Goal: Find specific page/section: Find specific page/section

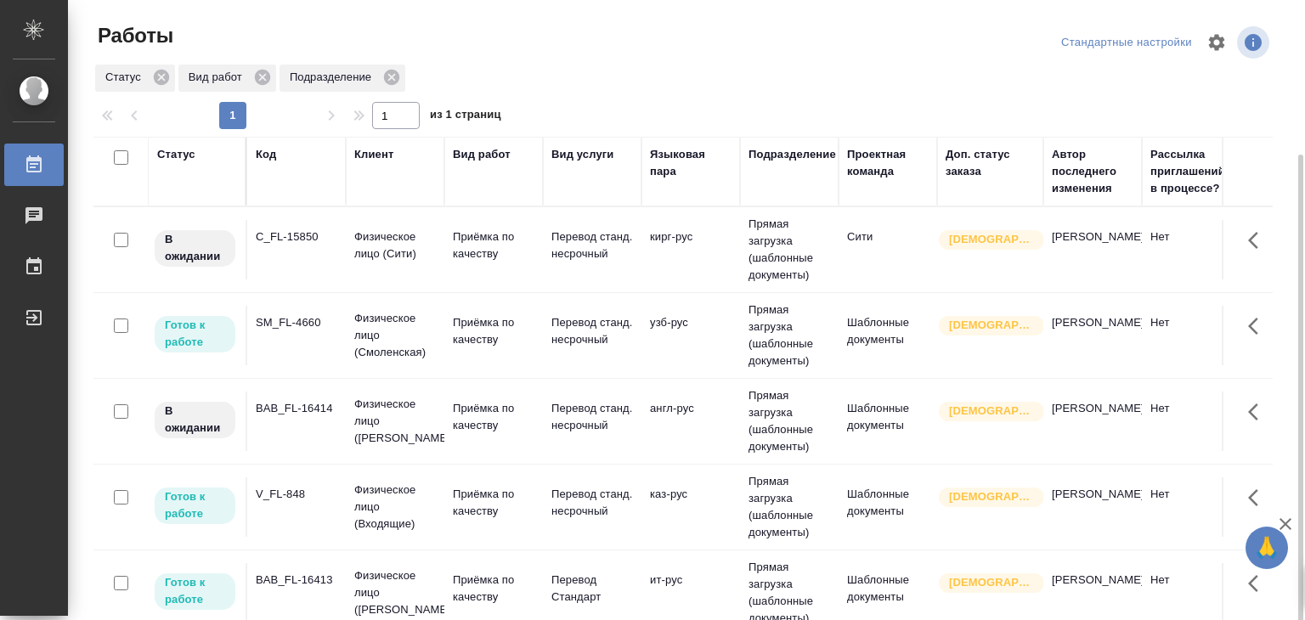
scroll to position [85, 0]
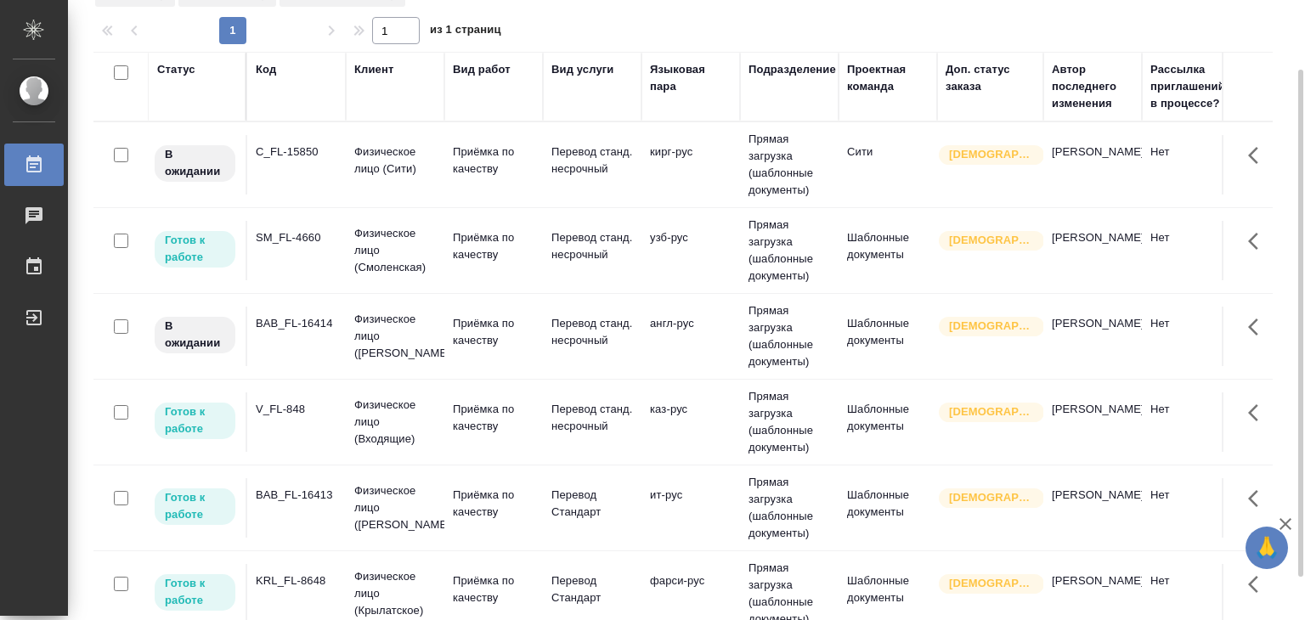
click at [326, 332] on td "BAB_FL-16414" at bounding box center [296, 336] width 99 height 59
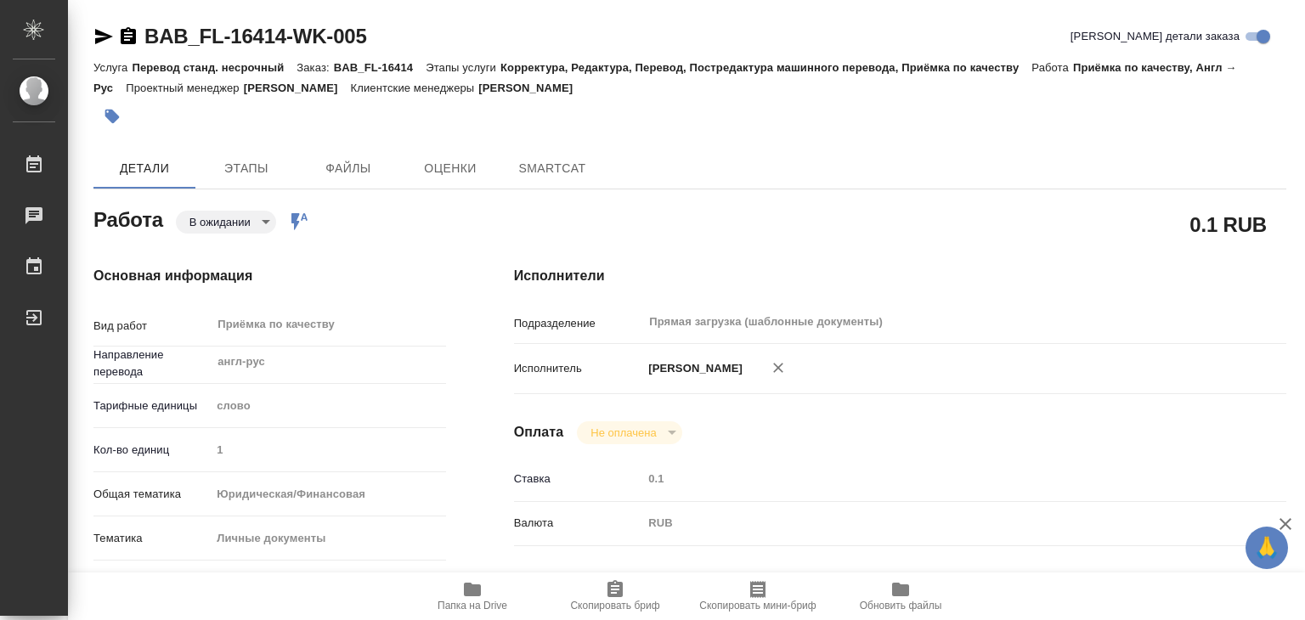
type textarea "x"
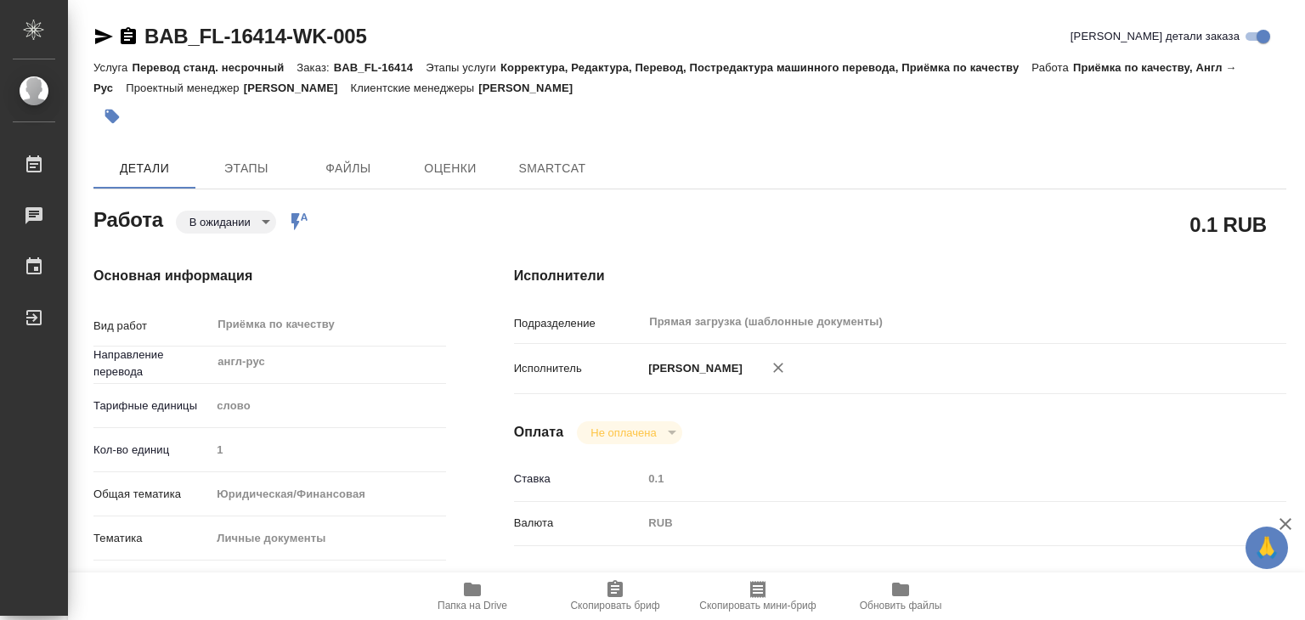
type textarea "x"
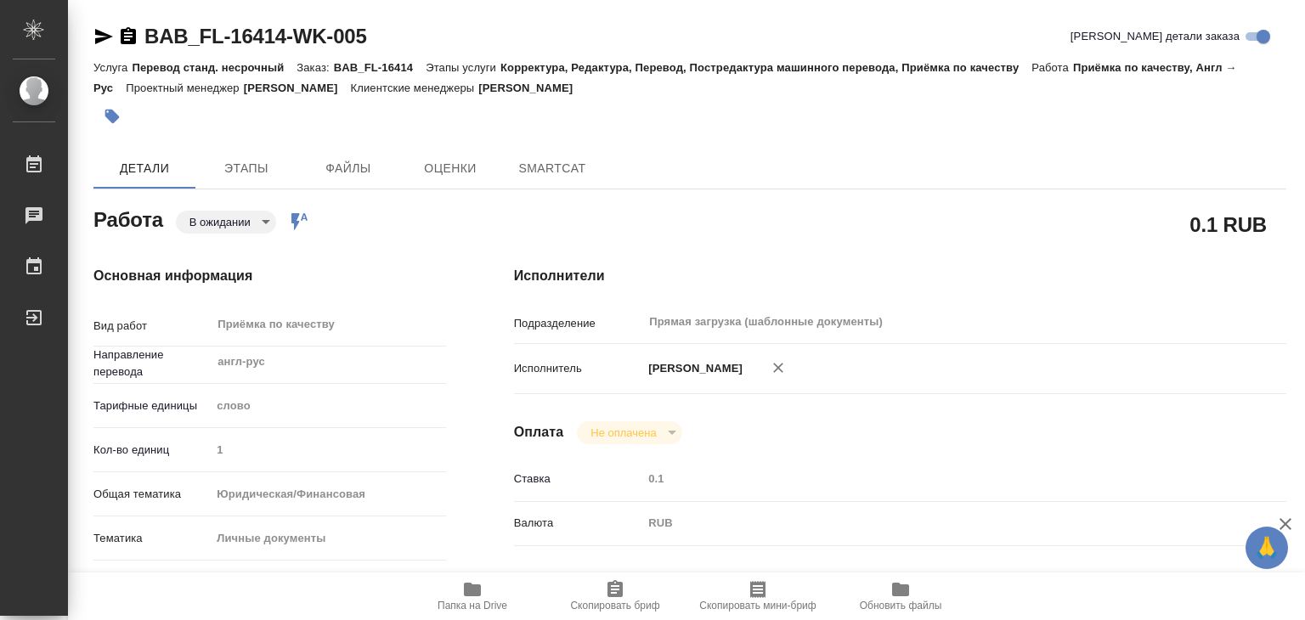
scroll to position [425, 0]
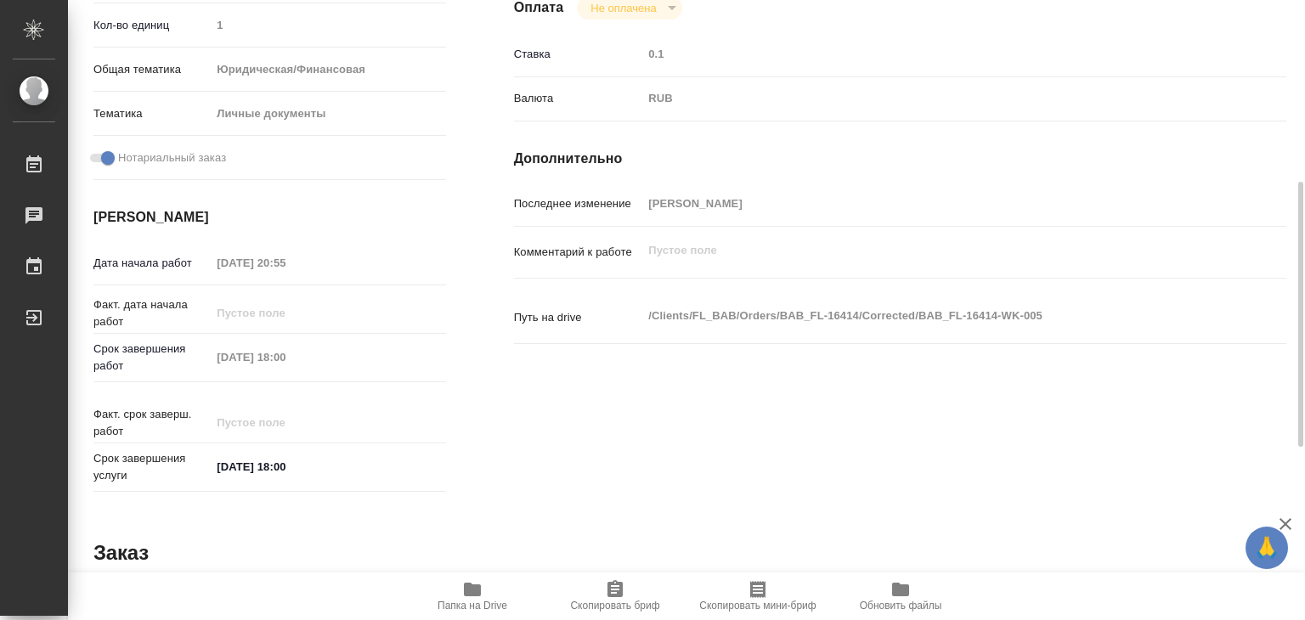
type textarea "x"
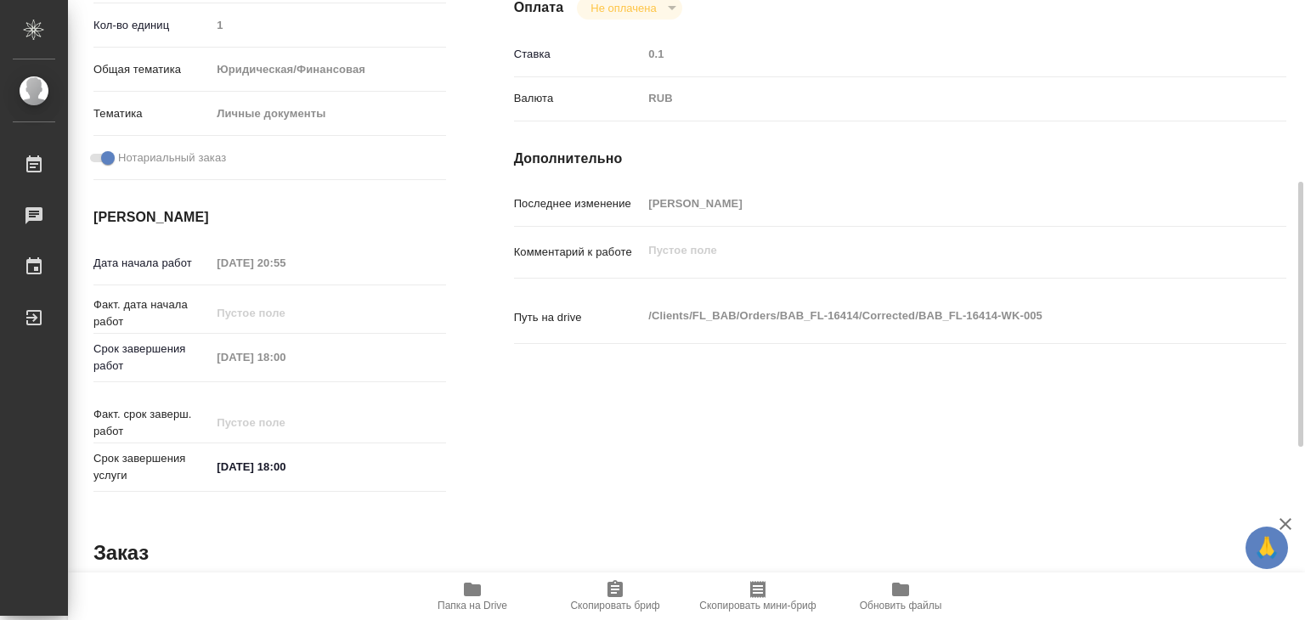
type textarea "x"
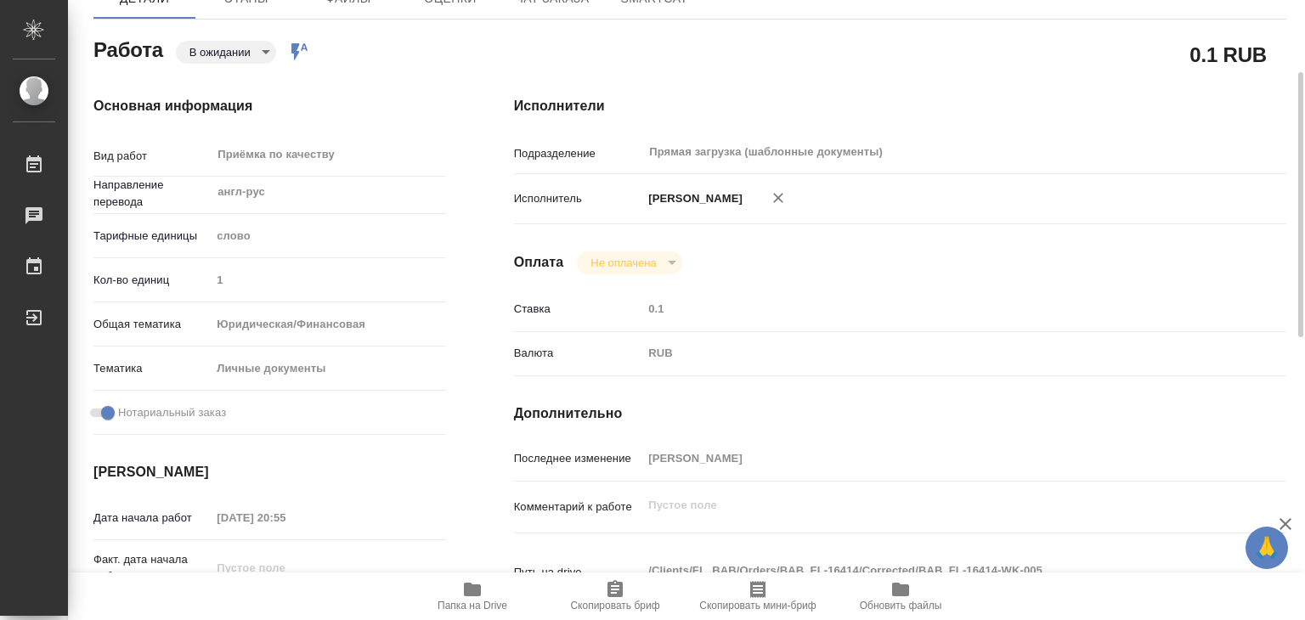
scroll to position [0, 0]
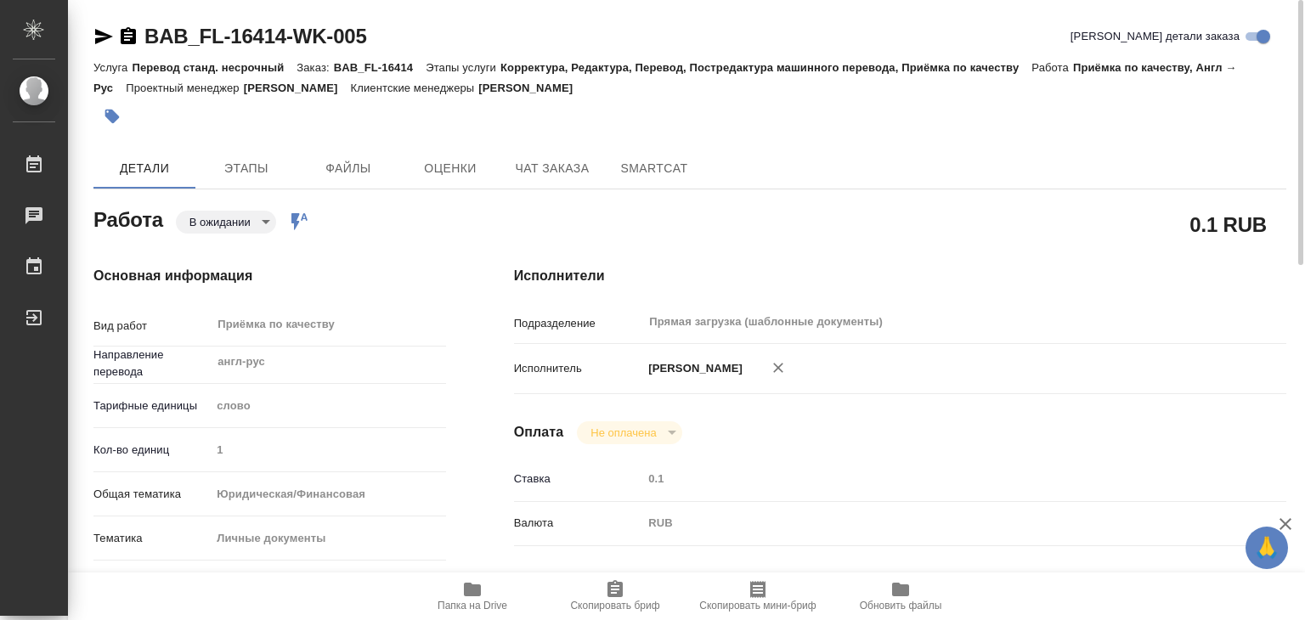
type textarea "x"
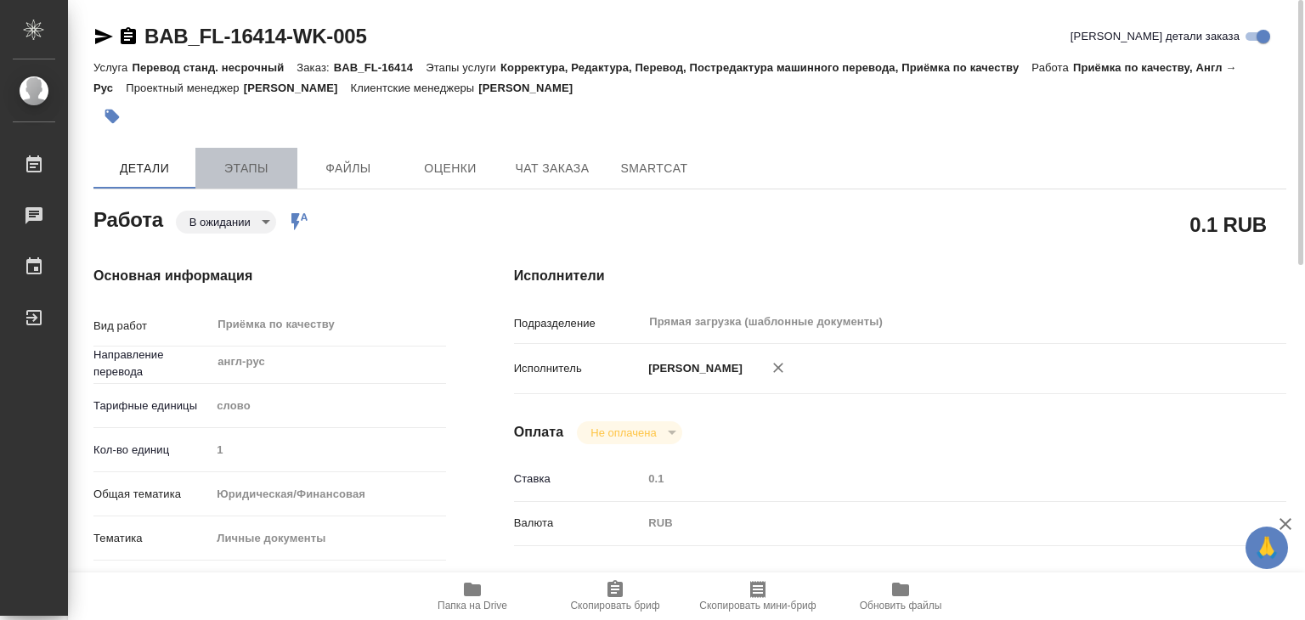
click at [232, 185] on button "Этапы" at bounding box center [246, 168] width 102 height 41
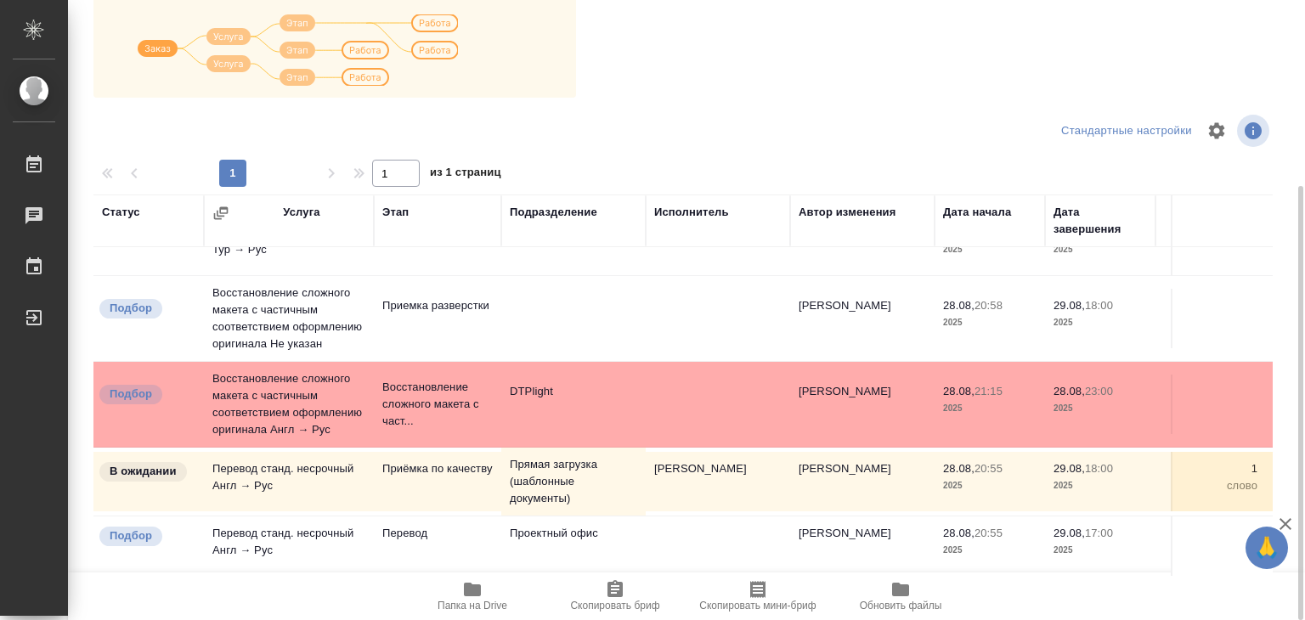
scroll to position [77, 0]
click at [468, 592] on icon "button" at bounding box center [472, 590] width 17 height 14
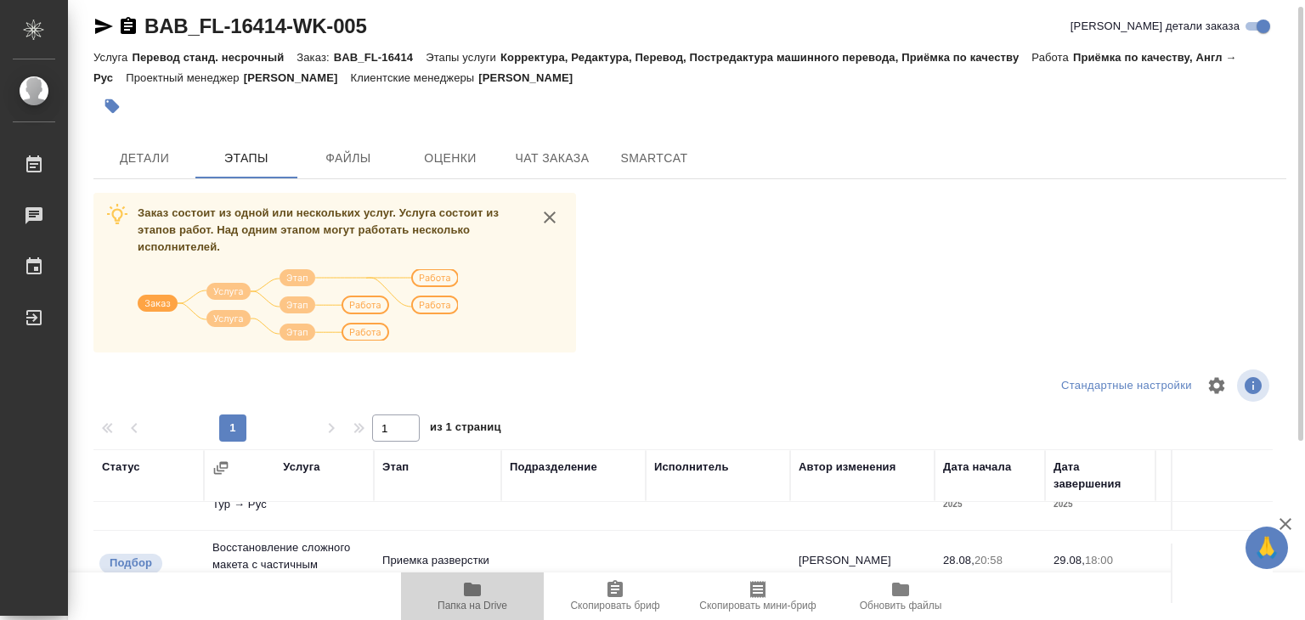
click at [477, 601] on span "Папка на Drive" at bounding box center [472, 606] width 70 height 12
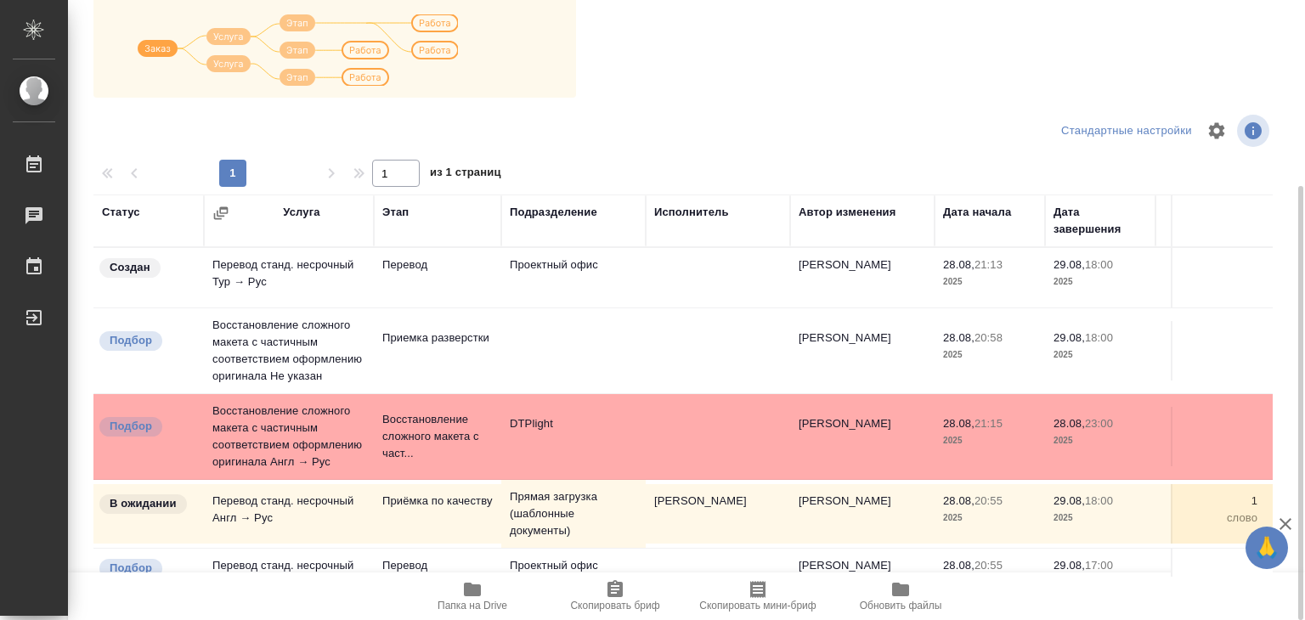
scroll to position [77, 0]
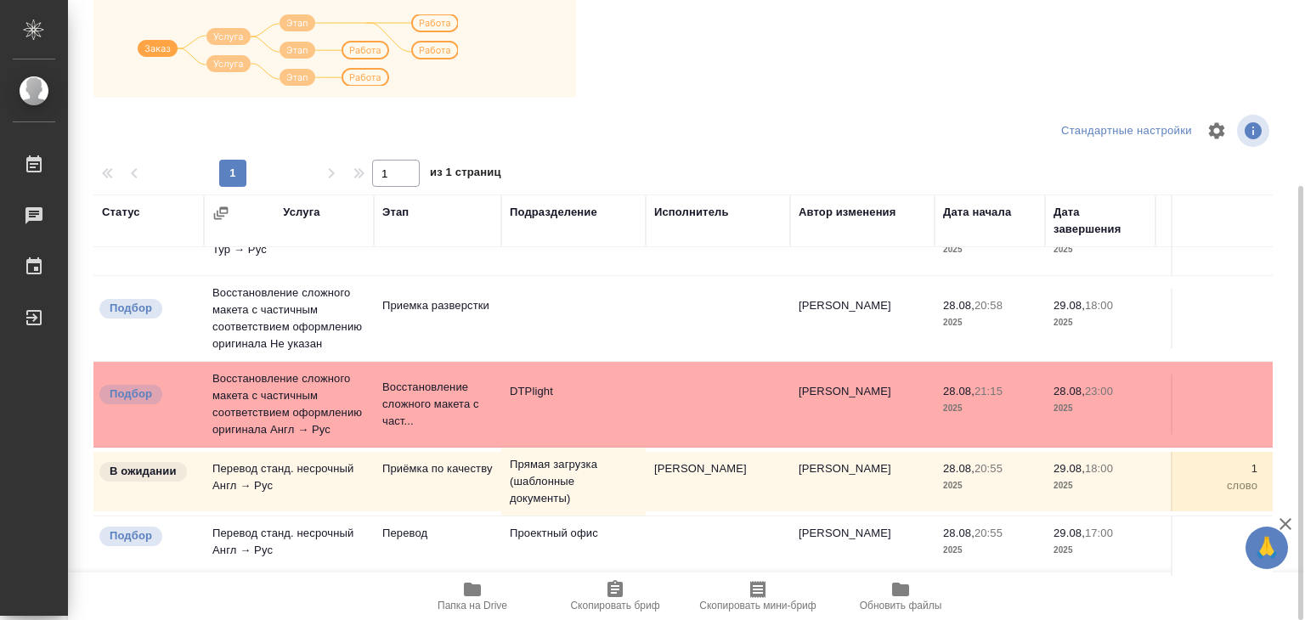
click at [471, 601] on span "Папка на Drive" at bounding box center [472, 606] width 70 height 12
